Goal: Task Accomplishment & Management: Use online tool/utility

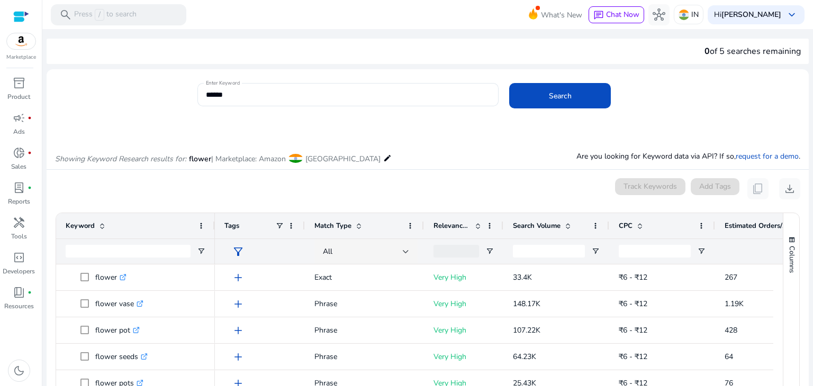
click at [23, 15] on div at bounding box center [21, 17] width 16 height 12
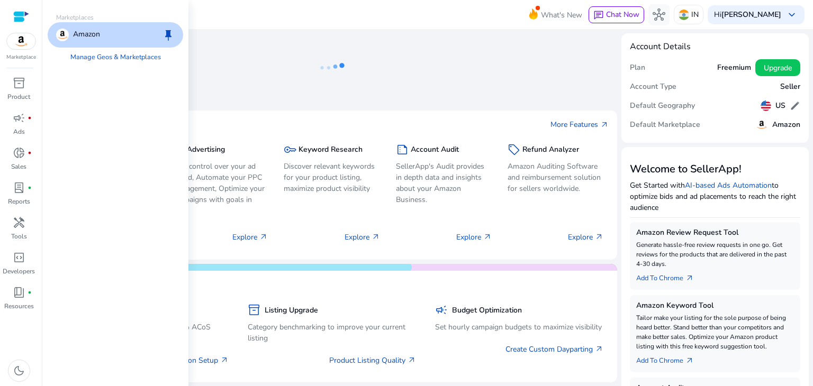
click at [17, 47] on img at bounding box center [21, 41] width 29 height 16
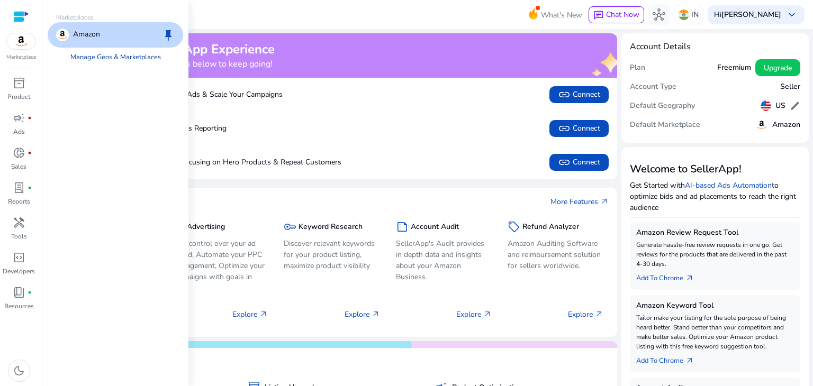
click at [99, 54] on link "Manage Geos & Marketplaces" at bounding box center [115, 57] width 107 height 19
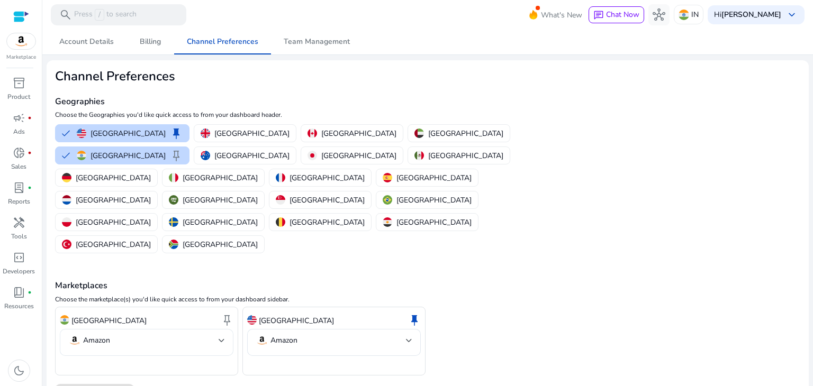
click at [166, 329] on div "Amazon" at bounding box center [146, 342] width 157 height 27
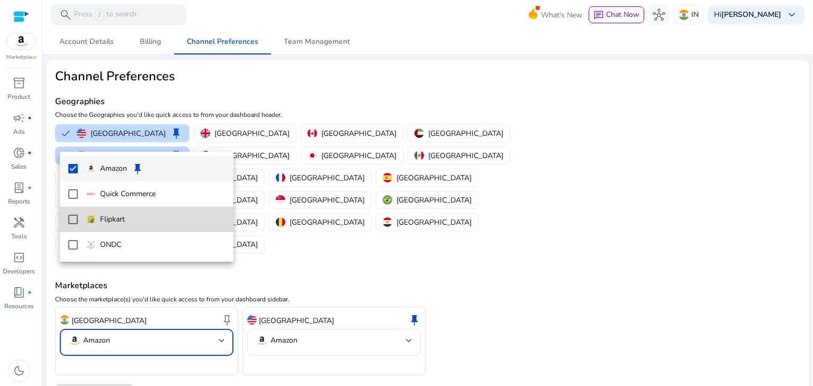
click at [77, 219] on mat-pseudo-checkbox at bounding box center [73, 220] width 10 height 10
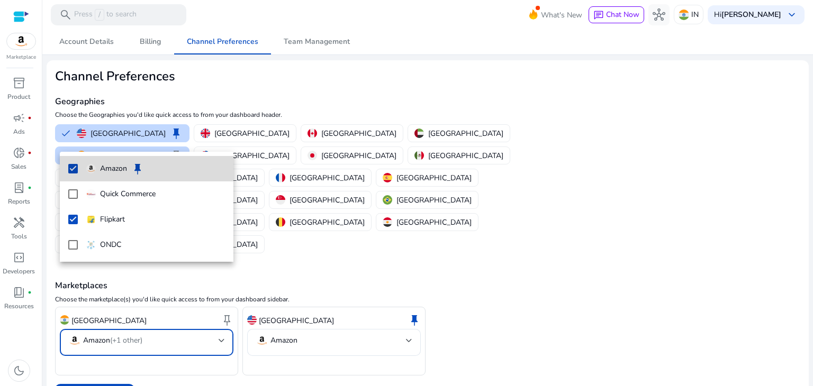
click at [71, 168] on mat-pseudo-checkbox at bounding box center [73, 169] width 10 height 10
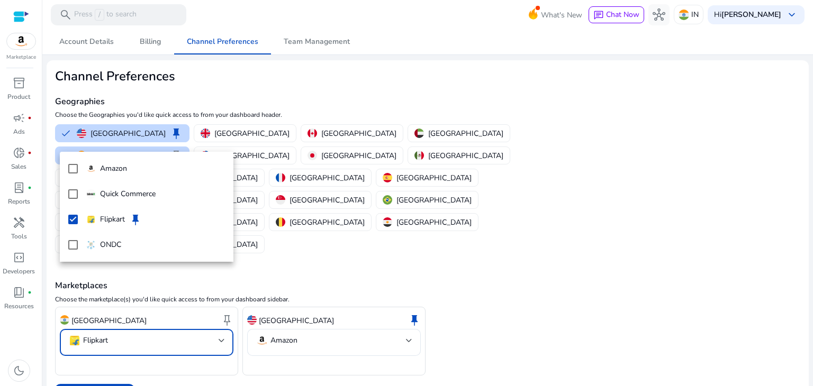
click at [104, 329] on div at bounding box center [406, 193] width 813 height 386
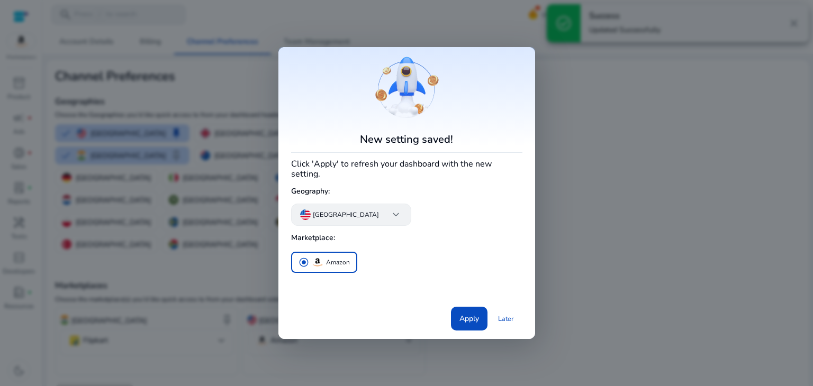
click at [390, 213] on span "keyboard_arrow_down" at bounding box center [396, 215] width 13 height 13
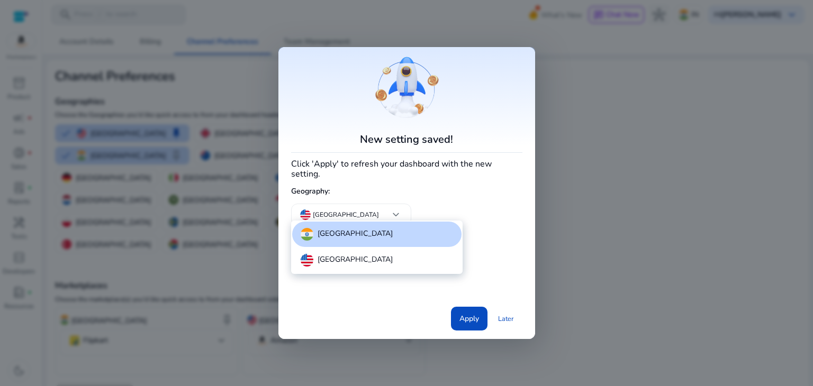
click at [344, 233] on div "[GEOGRAPHIC_DATA]" at bounding box center [376, 234] width 169 height 25
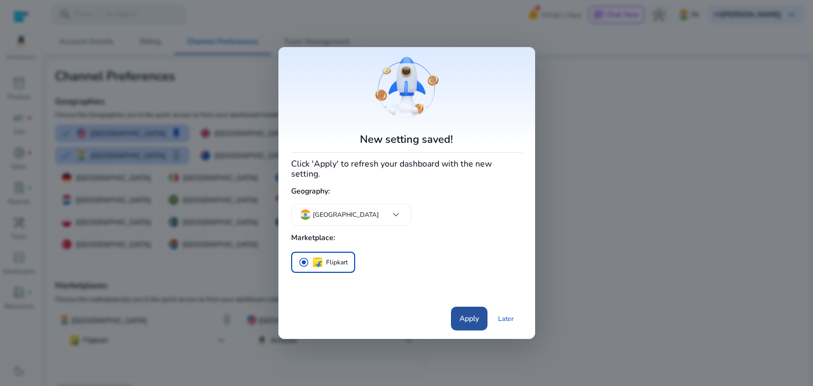
click at [465, 313] on span "Apply" at bounding box center [470, 318] width 20 height 11
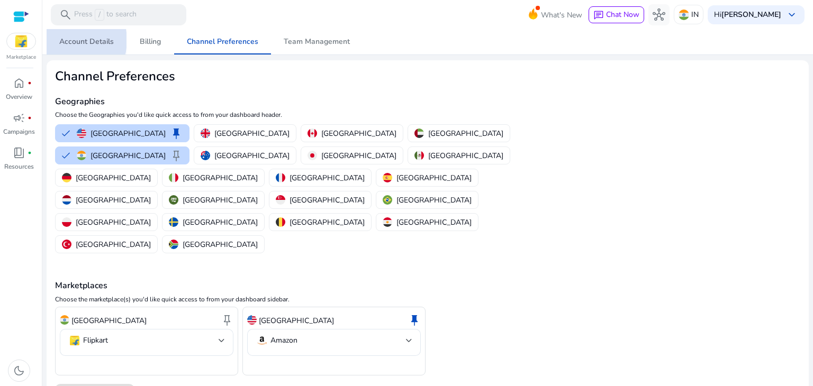
click at [68, 40] on span "Account Details" at bounding box center [86, 41] width 55 height 7
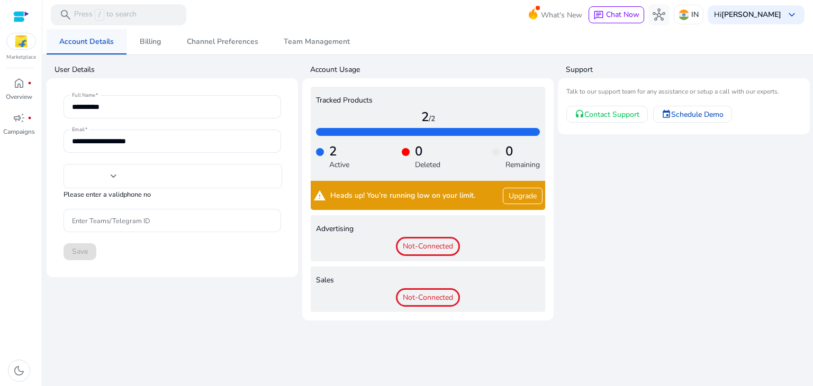
type input "***"
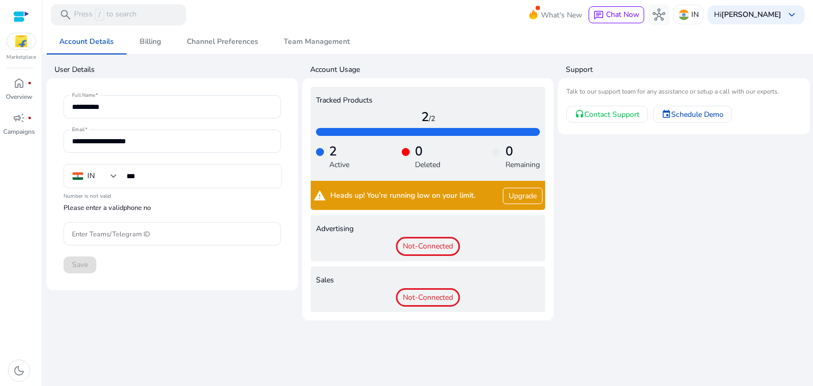
click at [19, 53] on p "Marketplace" at bounding box center [21, 57] width 30 height 8
click at [20, 16] on div at bounding box center [21, 17] width 16 height 12
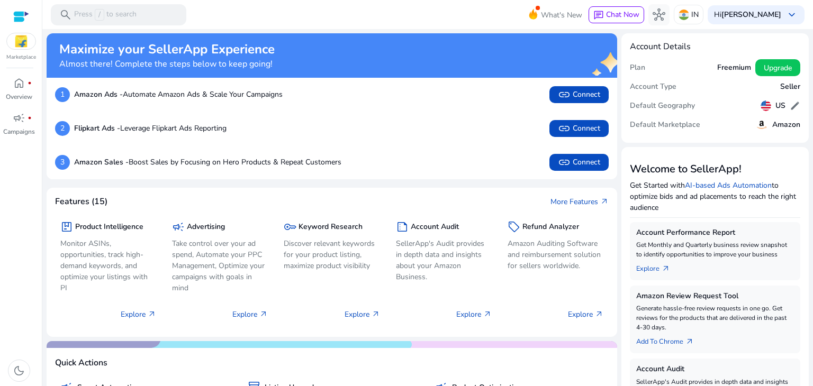
click at [129, 133] on p "Flipkart Ads - Leverage Flipkart Ads Reporting" at bounding box center [150, 128] width 152 height 11
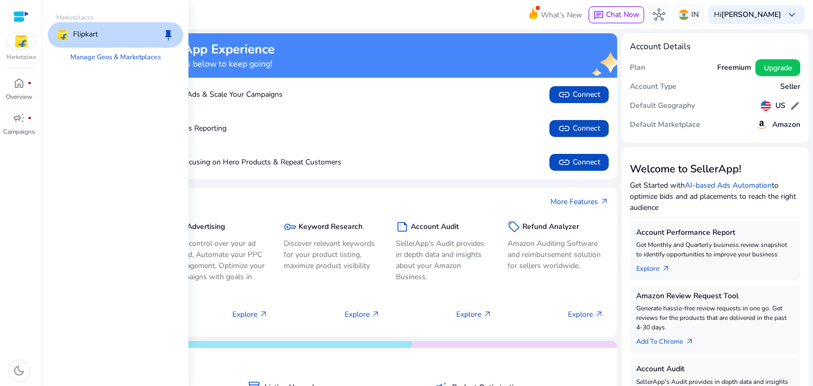
click at [21, 43] on img at bounding box center [21, 41] width 29 height 16
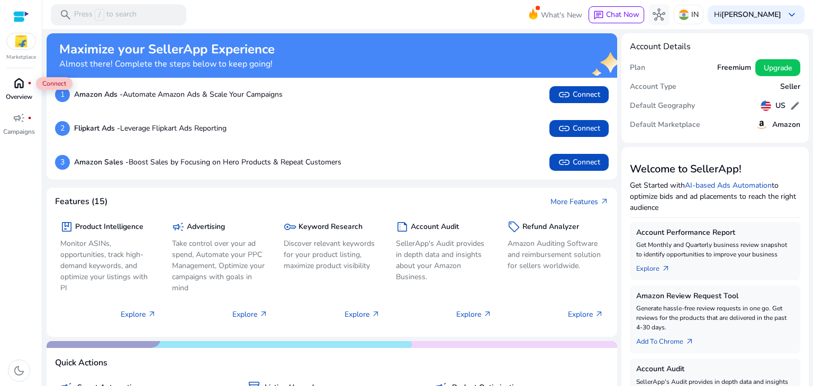
click at [20, 87] on span "home" at bounding box center [19, 83] width 13 height 13
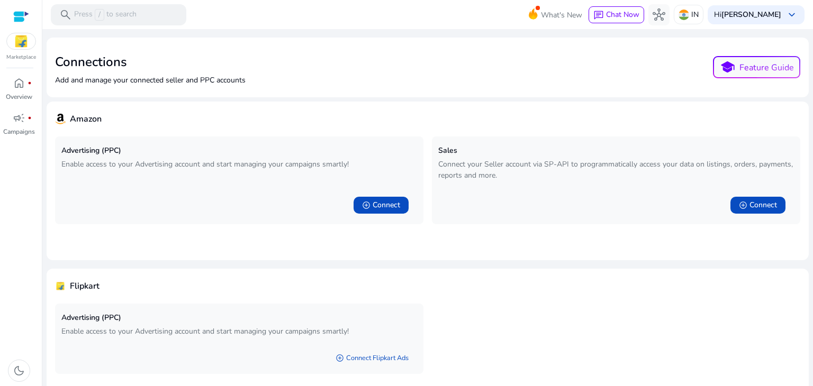
scroll to position [41, 0]
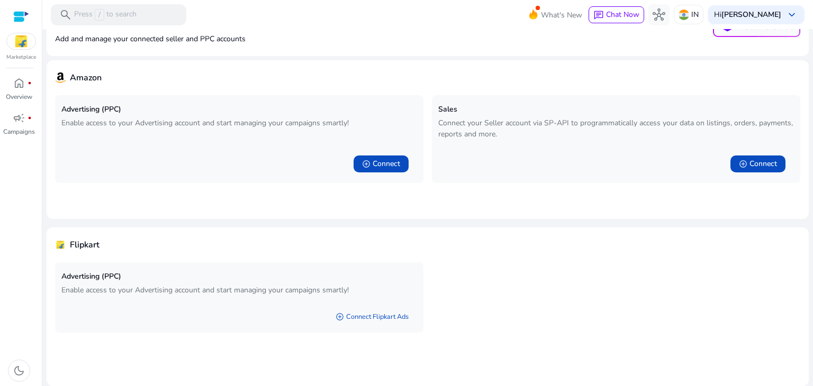
click at [204, 317] on div "add_circle Connect Flipkart Ads" at bounding box center [239, 314] width 356 height 23
click at [360, 319] on link "add_circle Connect Flipkart Ads" at bounding box center [372, 317] width 90 height 19
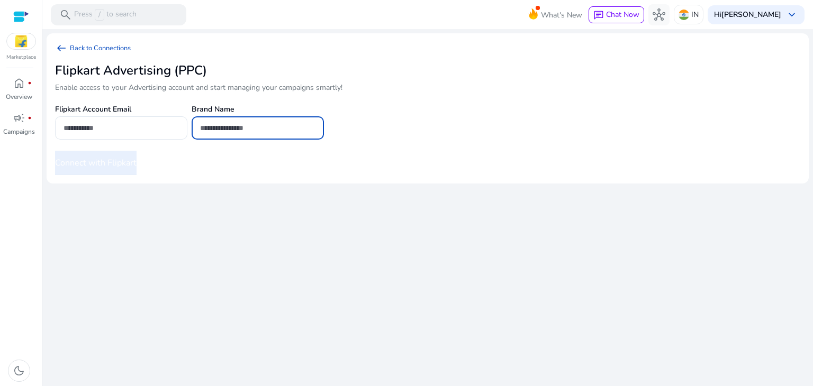
click at [218, 133] on input "text" at bounding box center [257, 128] width 115 height 12
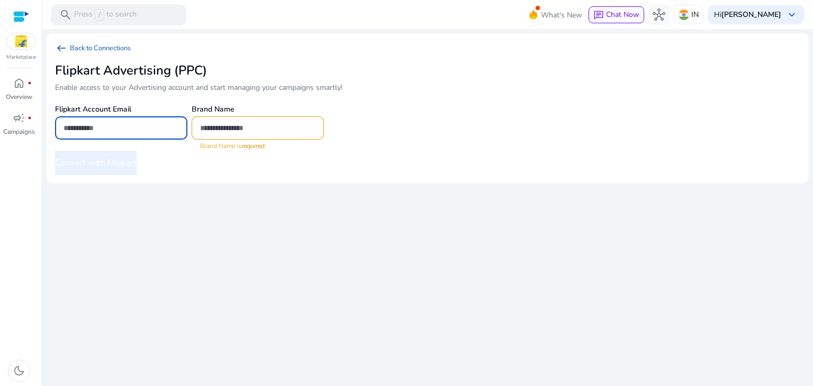
click at [125, 129] on input "email" at bounding box center [121, 128] width 115 height 12
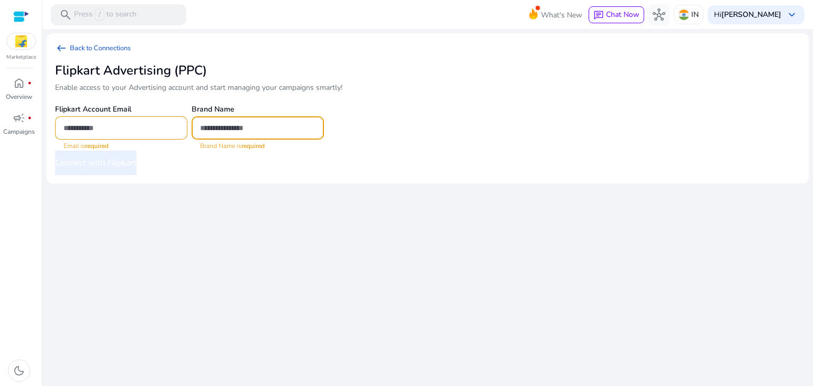
click at [224, 127] on input "text" at bounding box center [257, 128] width 115 height 12
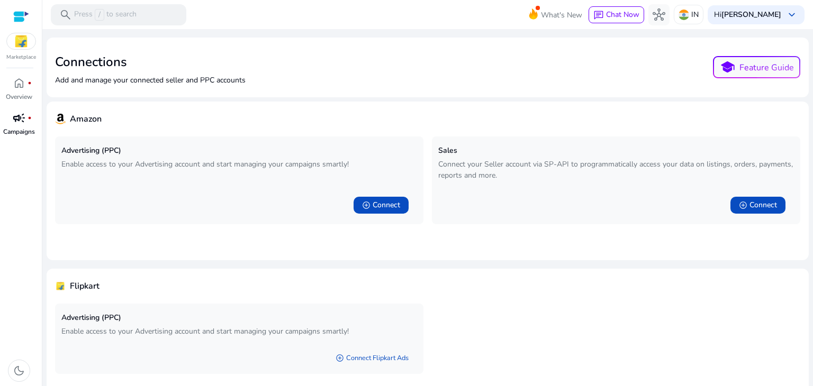
click at [19, 122] on span "campaign" at bounding box center [19, 118] width 13 height 13
click at [21, 92] on link "home fiber_manual_record Overview" at bounding box center [19, 92] width 38 height 35
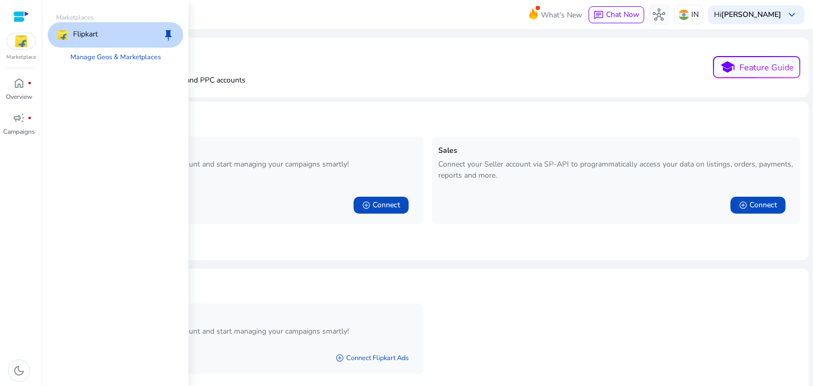
click at [21, 35] on img at bounding box center [21, 41] width 29 height 16
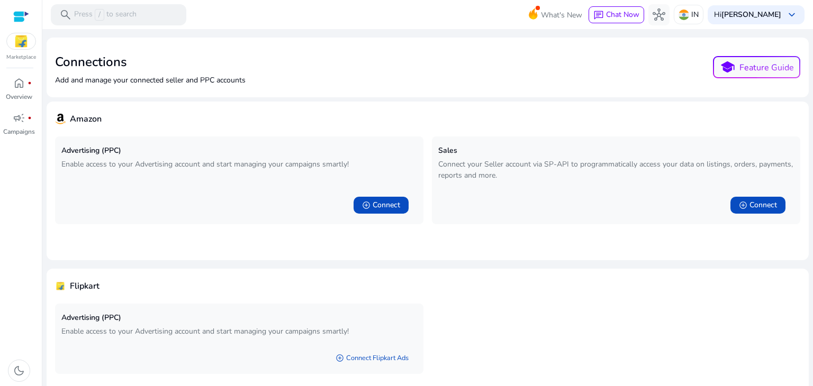
click at [19, 5] on div at bounding box center [21, 16] width 16 height 33
click at [23, 15] on div at bounding box center [21, 17] width 16 height 12
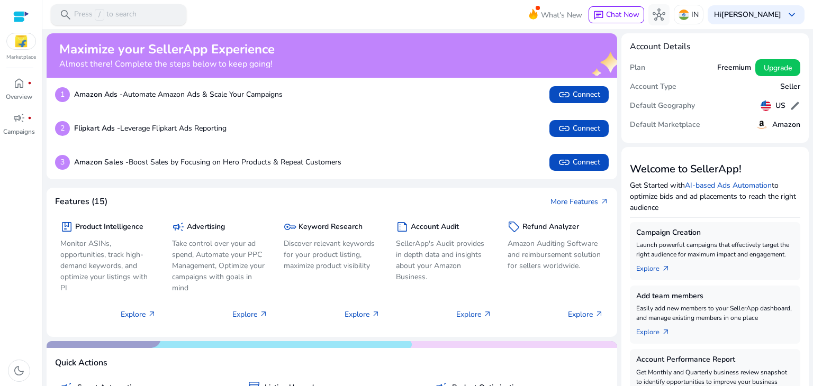
click at [97, 21] on div "search Press / to search" at bounding box center [119, 14] width 136 height 21
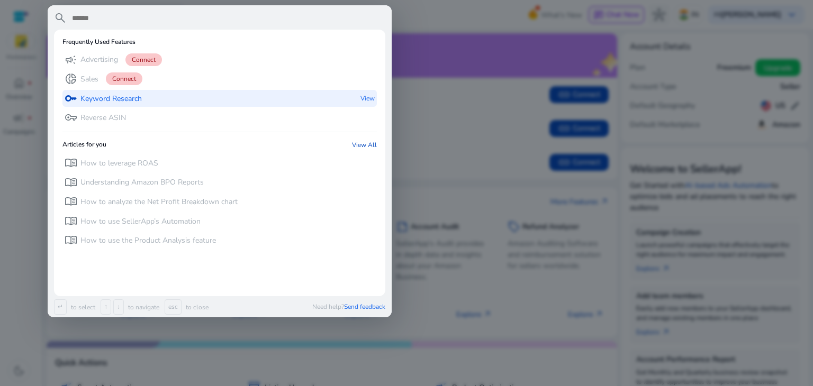
click at [127, 102] on p "Keyword Research" at bounding box center [110, 99] width 61 height 11
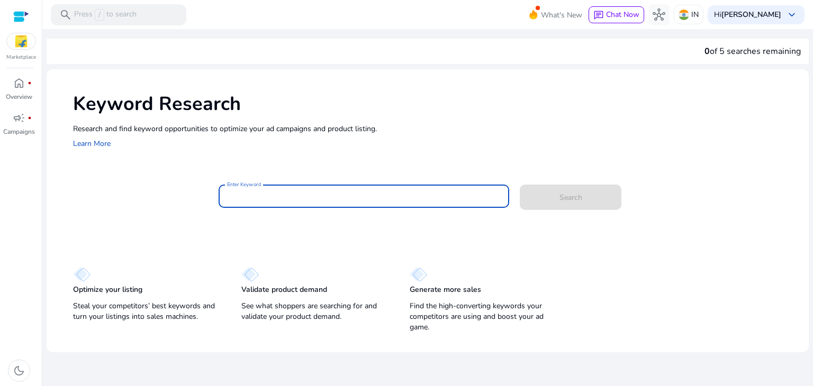
click at [259, 194] on input "Enter Keyword" at bounding box center [364, 197] width 274 height 12
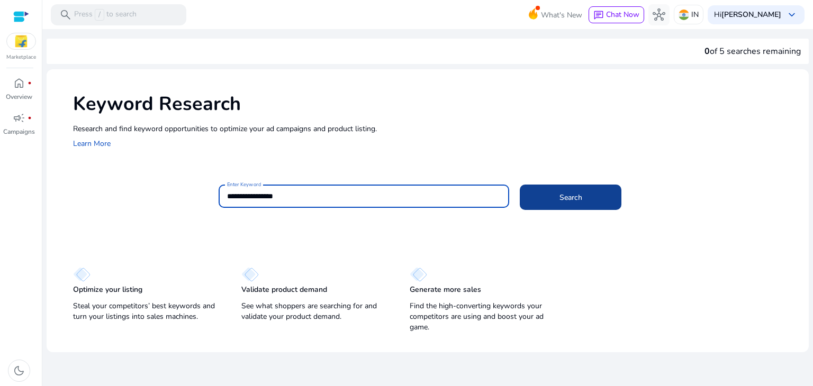
type input "**********"
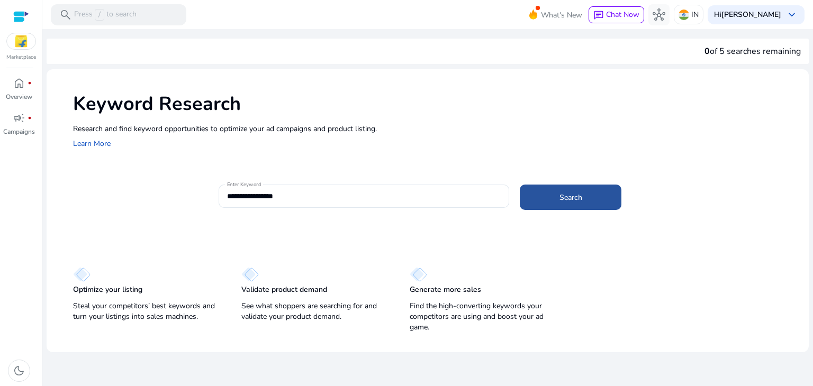
click at [577, 198] on span "Search" at bounding box center [571, 197] width 23 height 11
